Goal: Check status

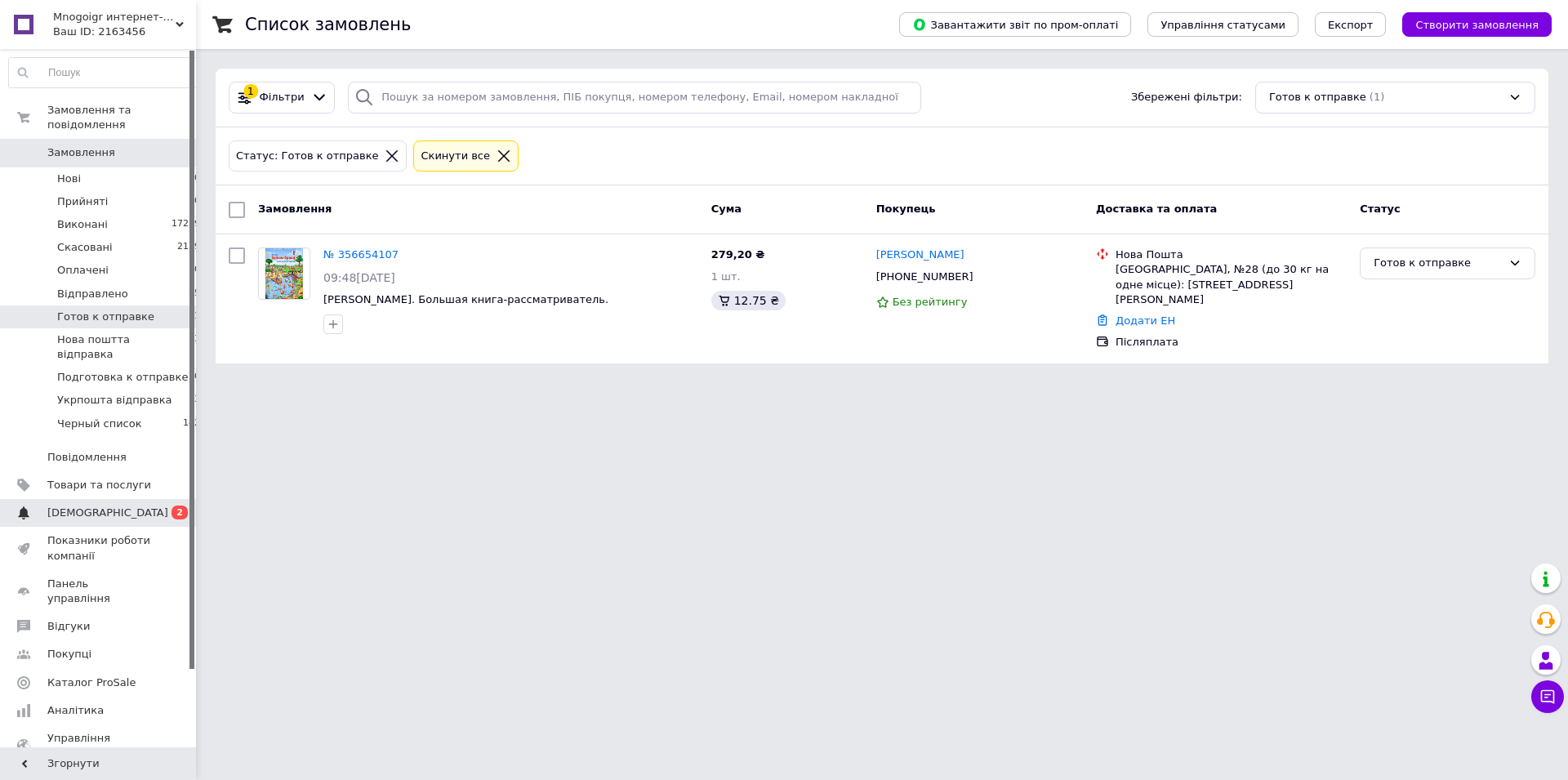
click at [107, 506] on span "[DEMOGRAPHIC_DATA]" at bounding box center [108, 513] width 121 height 15
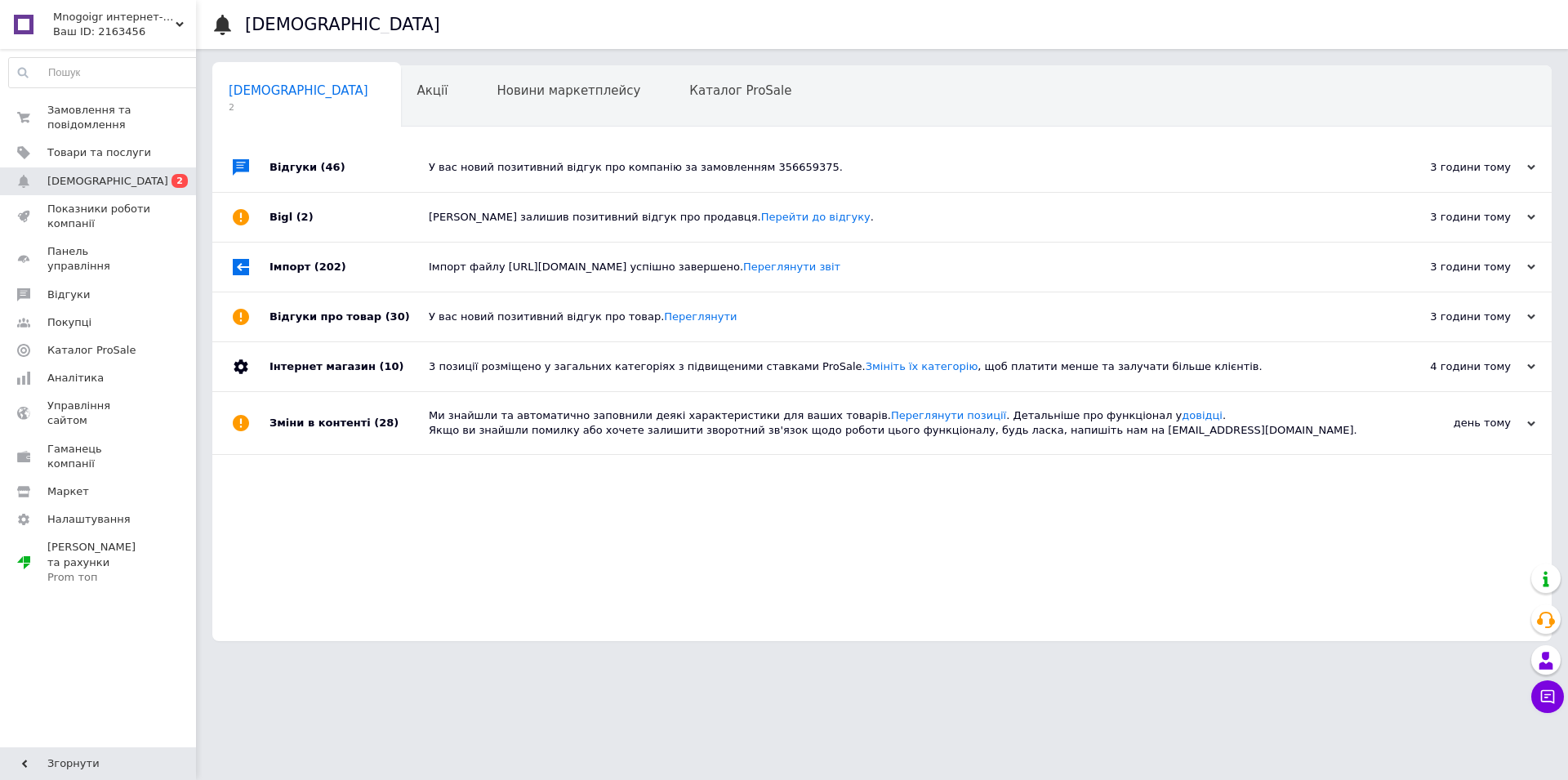
click at [1487, 163] on div "3 години тому" at bounding box center [1453, 168] width 163 height 15
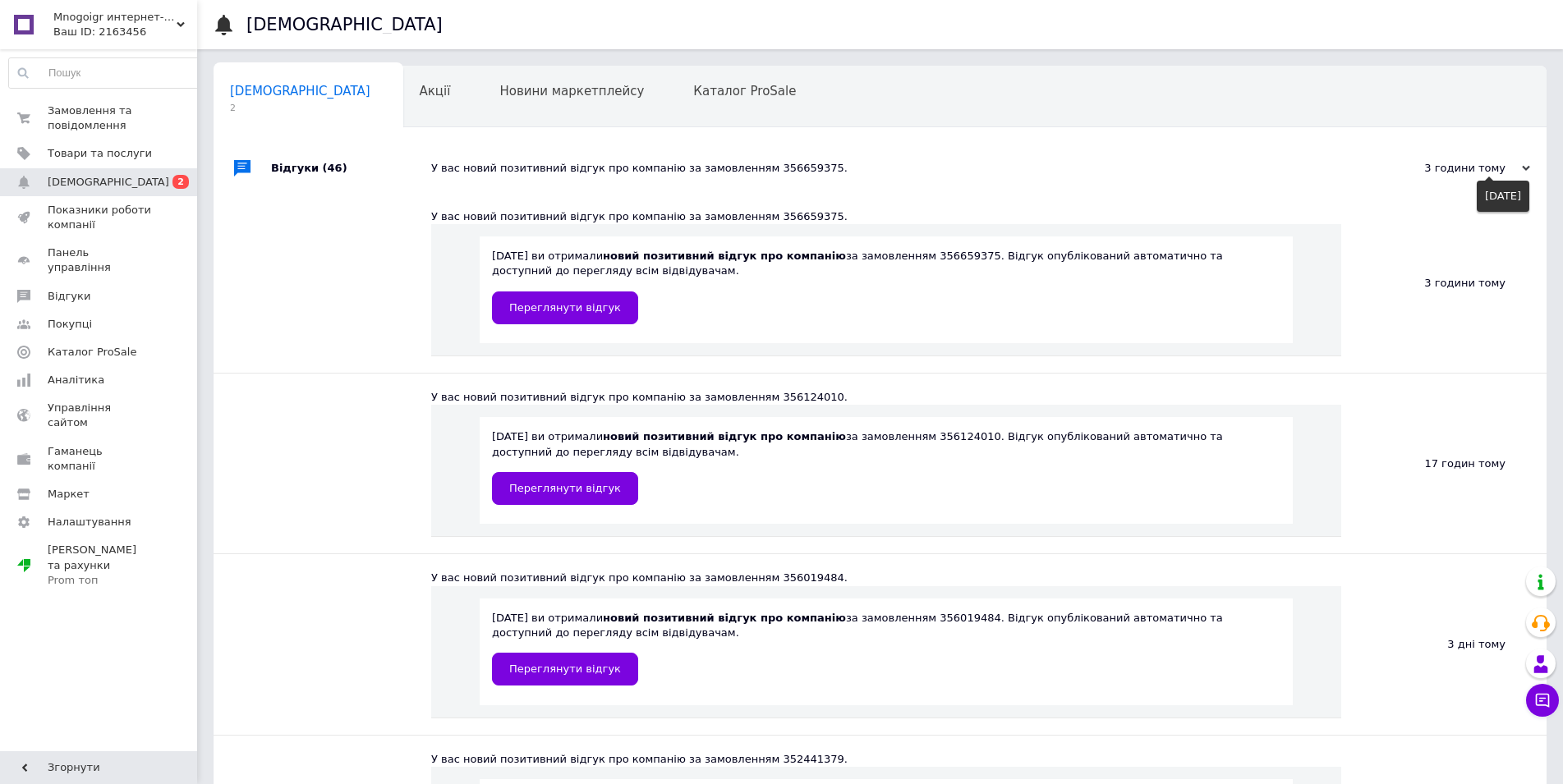
click at [1495, 164] on div "3 години тому" at bounding box center [1448, 169] width 164 height 15
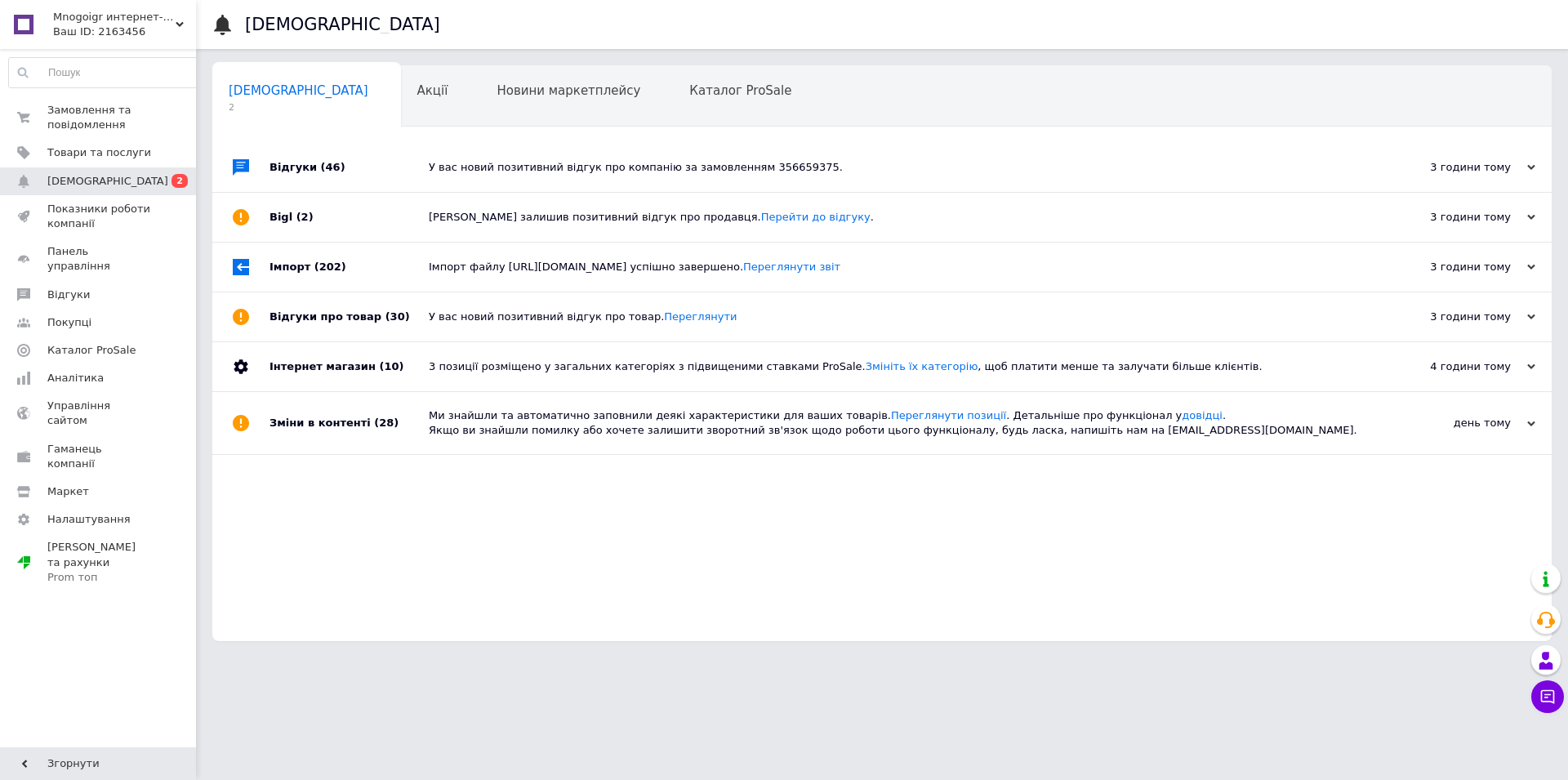
click at [1442, 223] on div "3 години тому" at bounding box center [1453, 217] width 163 height 15
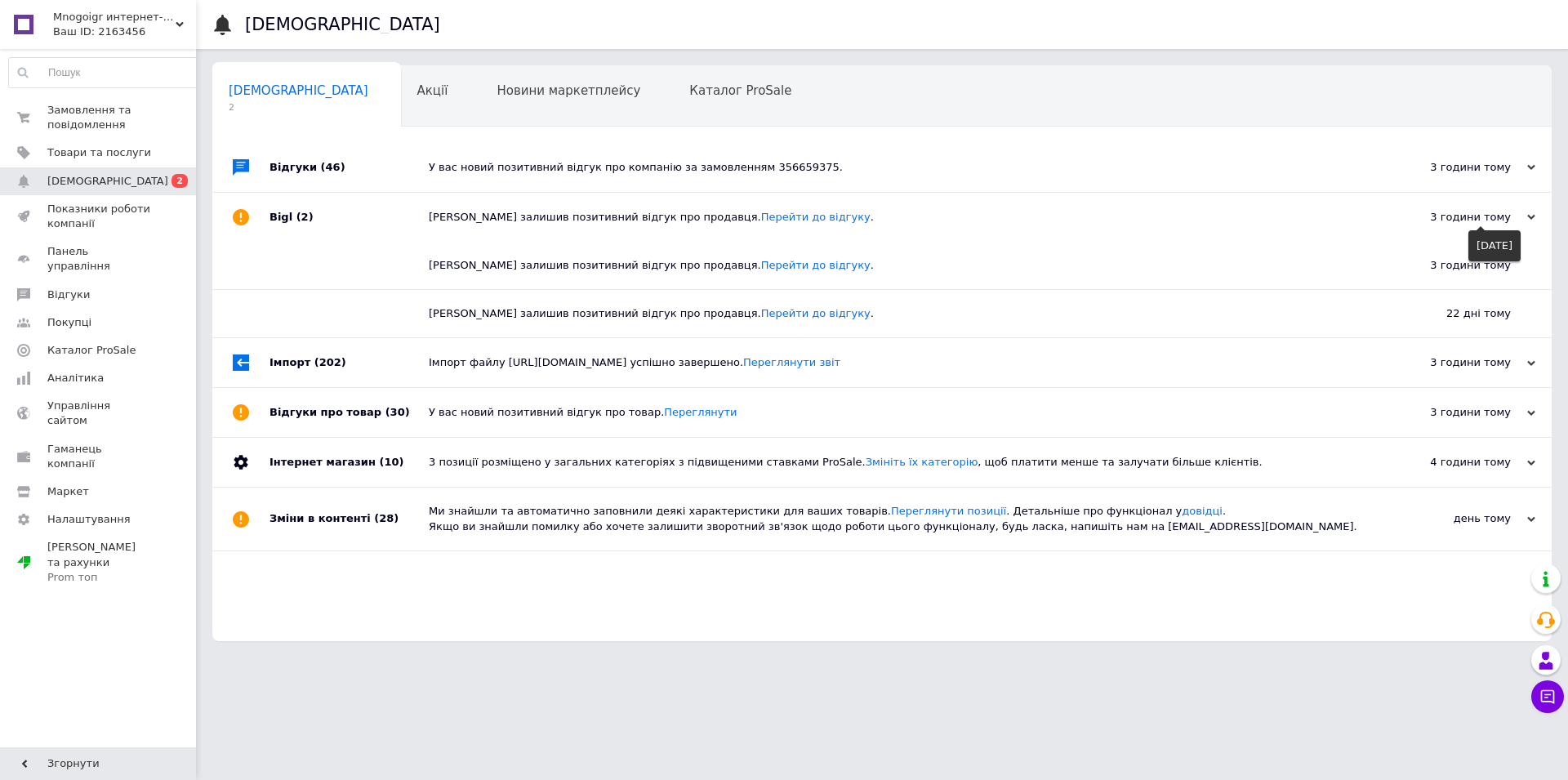
click at [1442, 223] on div "3 години тому" at bounding box center [1453, 217] width 163 height 15
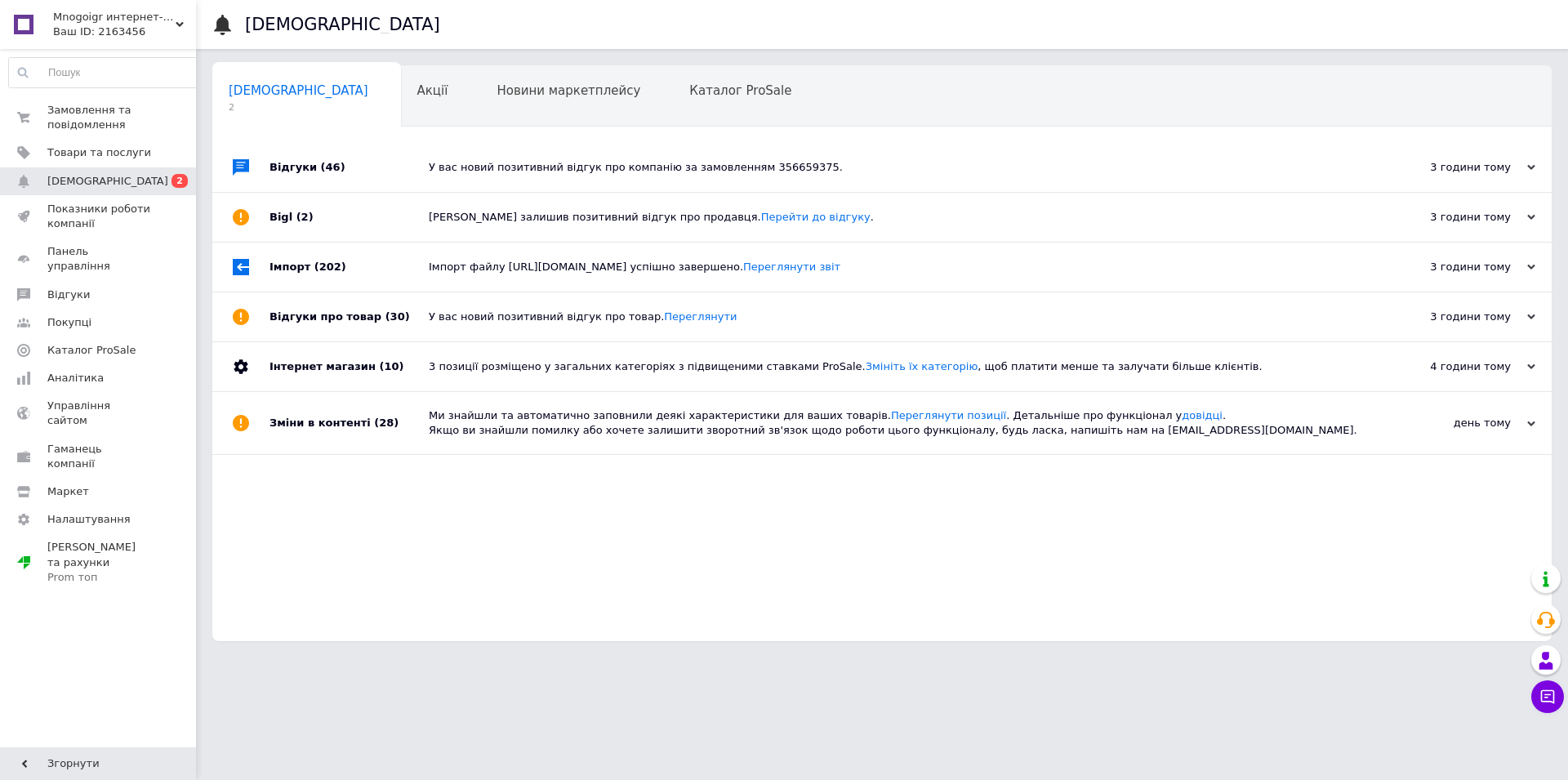
click at [1453, 267] on div "3 години тому" at bounding box center [1453, 267] width 163 height 15
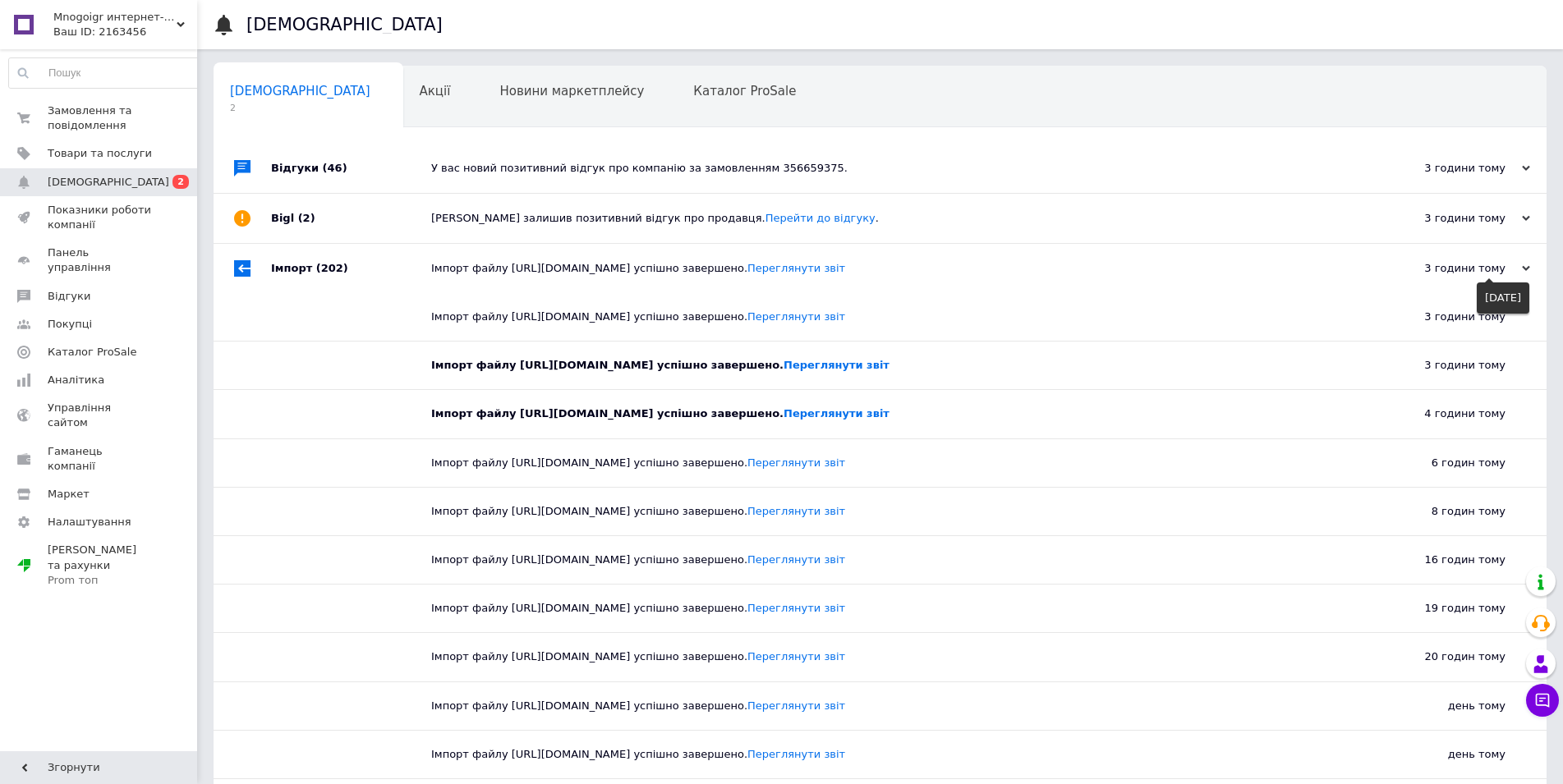
click at [1461, 268] on div "3 години тому" at bounding box center [1448, 268] width 164 height 15
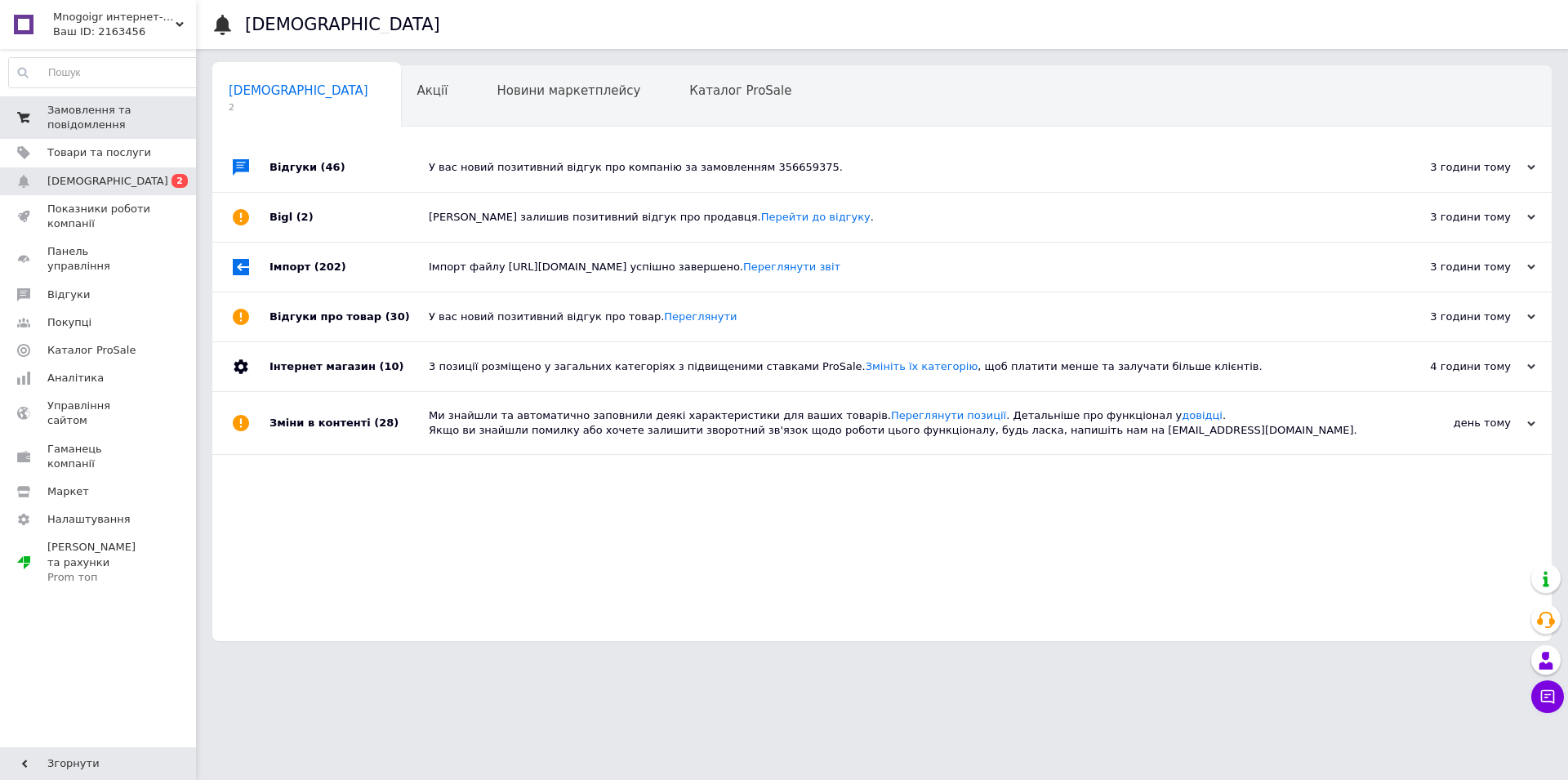
click at [86, 124] on span "Замовлення та повідомлення" at bounding box center [99, 118] width 104 height 29
